Goal: Task Accomplishment & Management: Use online tool/utility

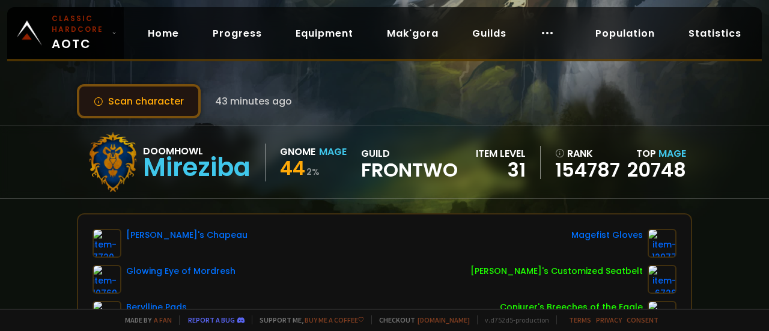
click at [175, 96] on button "Scan character" at bounding box center [139, 101] width 124 height 34
click at [159, 94] on button "Scan character" at bounding box center [139, 101] width 124 height 34
click at [145, 96] on button "Scan character" at bounding box center [139, 101] width 124 height 34
